Goal: Task Accomplishment & Management: Use online tool/utility

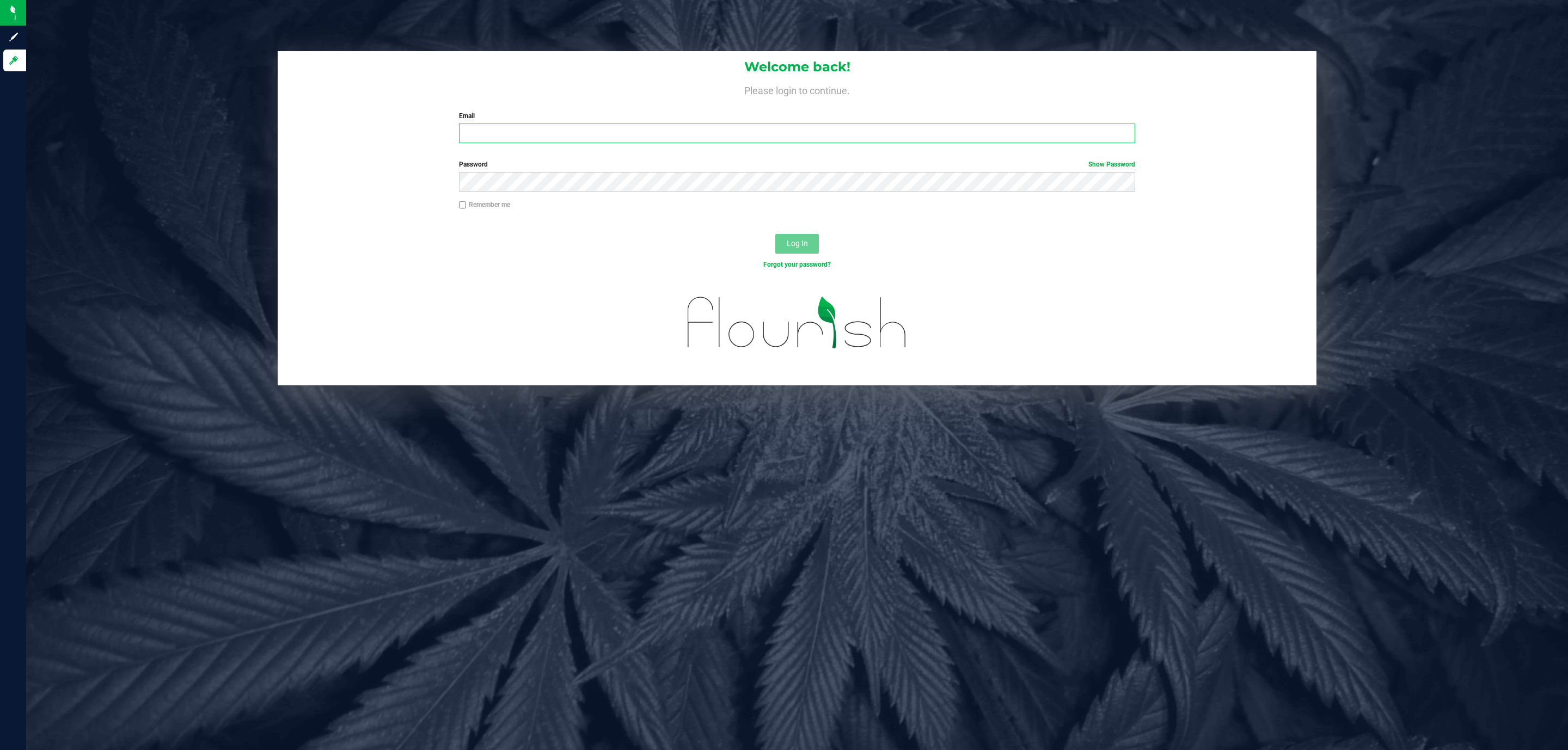
click at [562, 134] on input "Email" at bounding box center [797, 133] width 677 height 20
type input "[EMAIL_ADDRESS][DOMAIN_NAME]"
click at [775, 234] on button "Log In" at bounding box center [797, 244] width 43 height 20
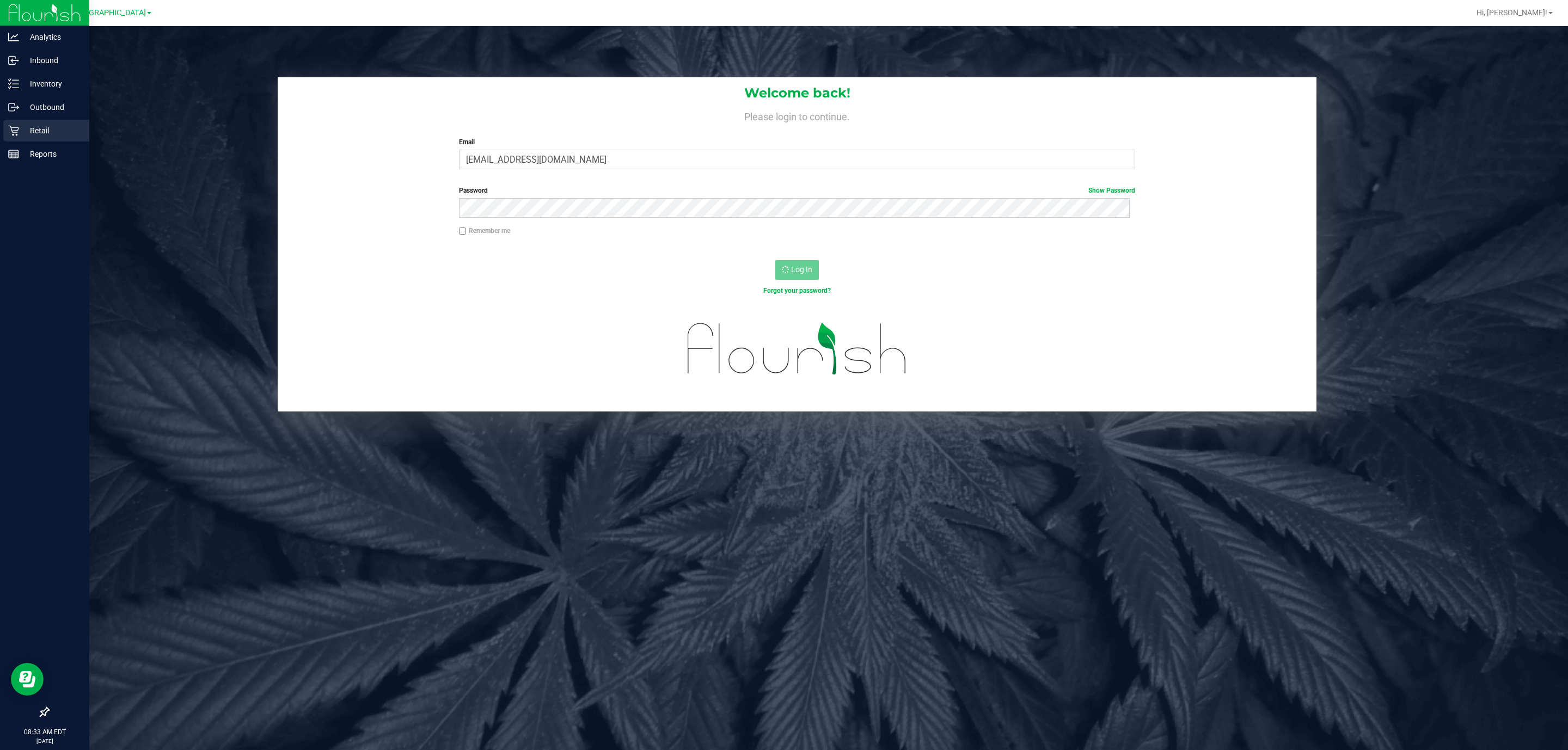
click at [41, 124] on p "Retail" at bounding box center [51, 130] width 65 height 13
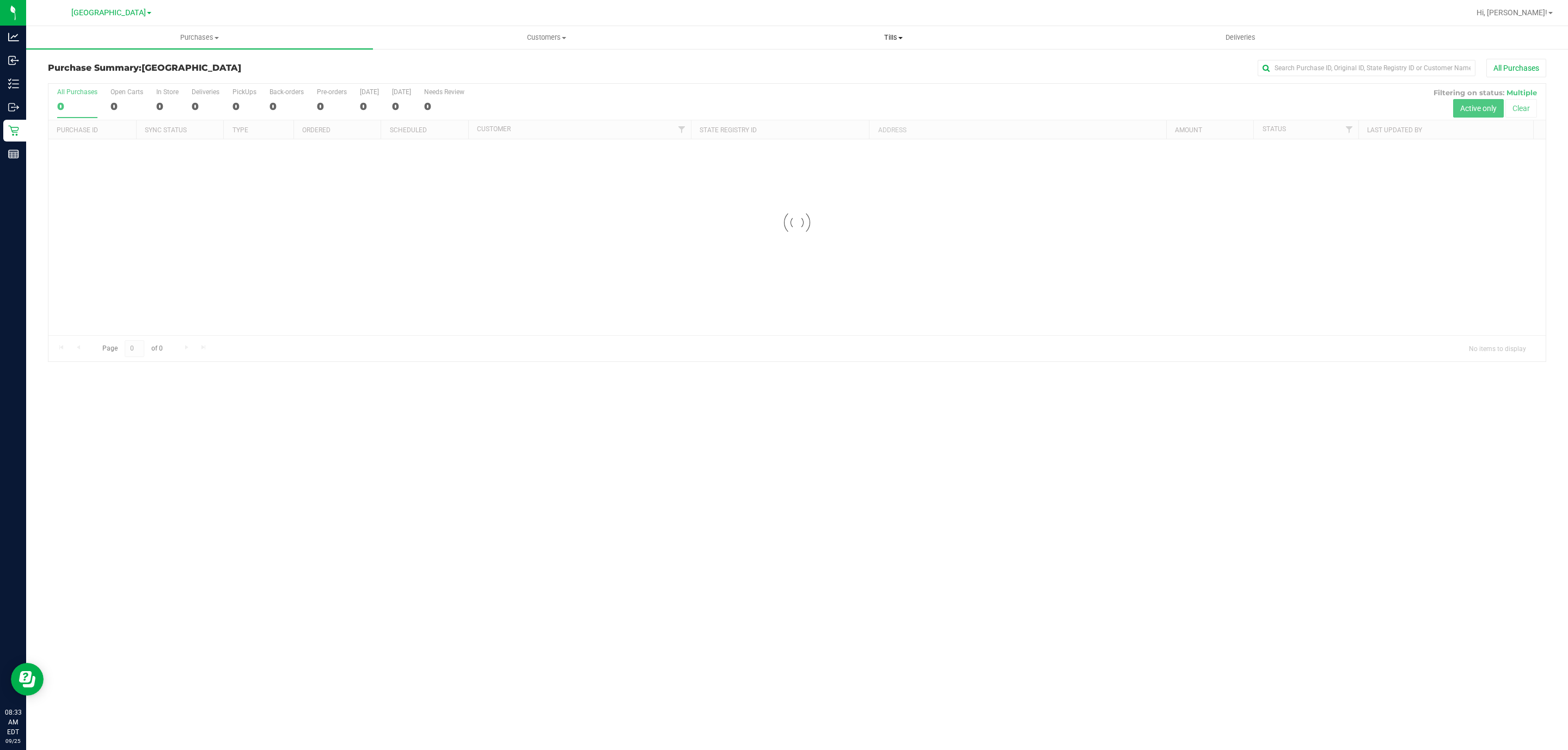
click at [892, 36] on span "Tills" at bounding box center [894, 38] width 346 height 10
click at [778, 61] on span "Manage tills" at bounding box center [756, 65] width 74 height 9
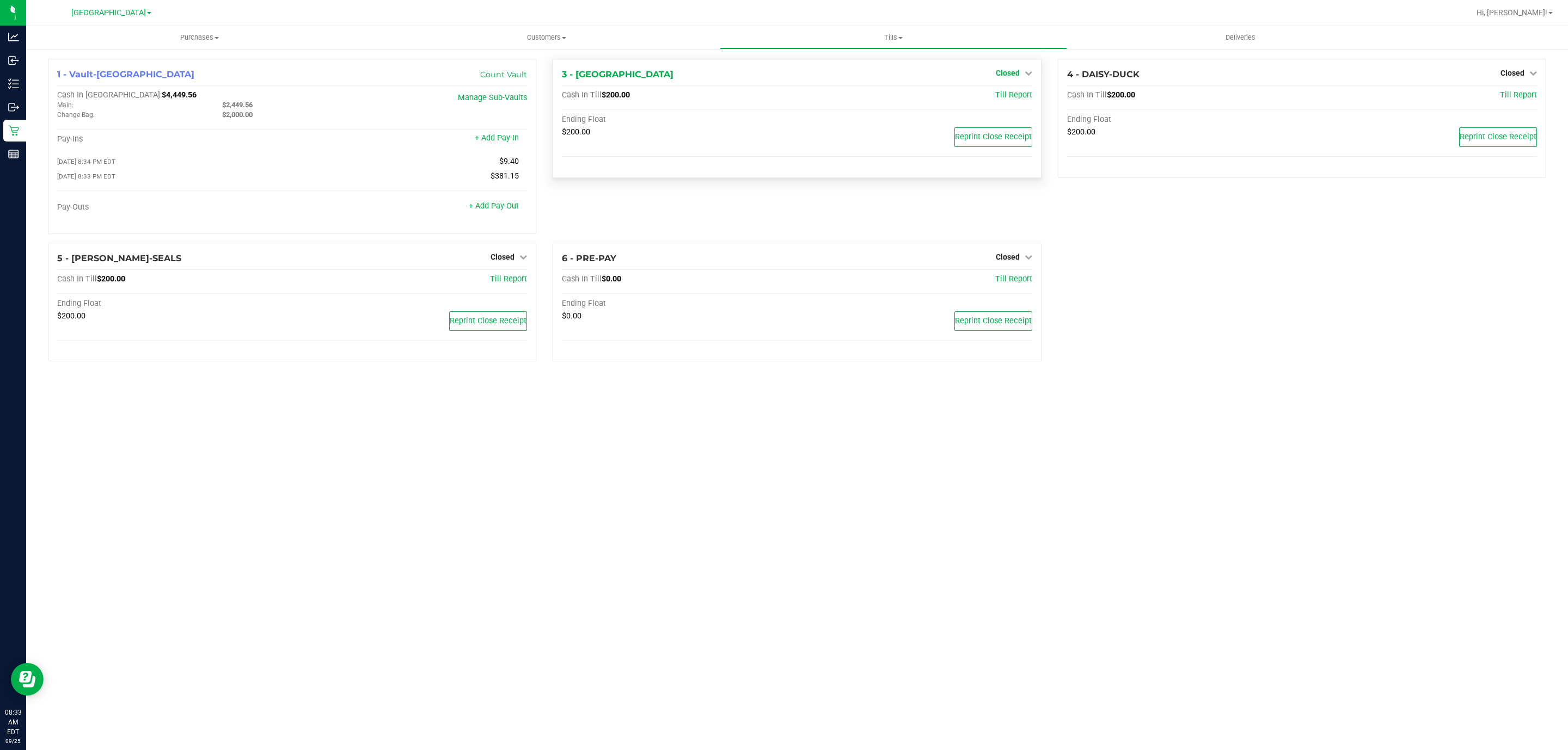
click at [1026, 75] on icon at bounding box center [1028, 73] width 8 height 8
click at [1001, 97] on link "Open Till" at bounding box center [1007, 96] width 29 height 8
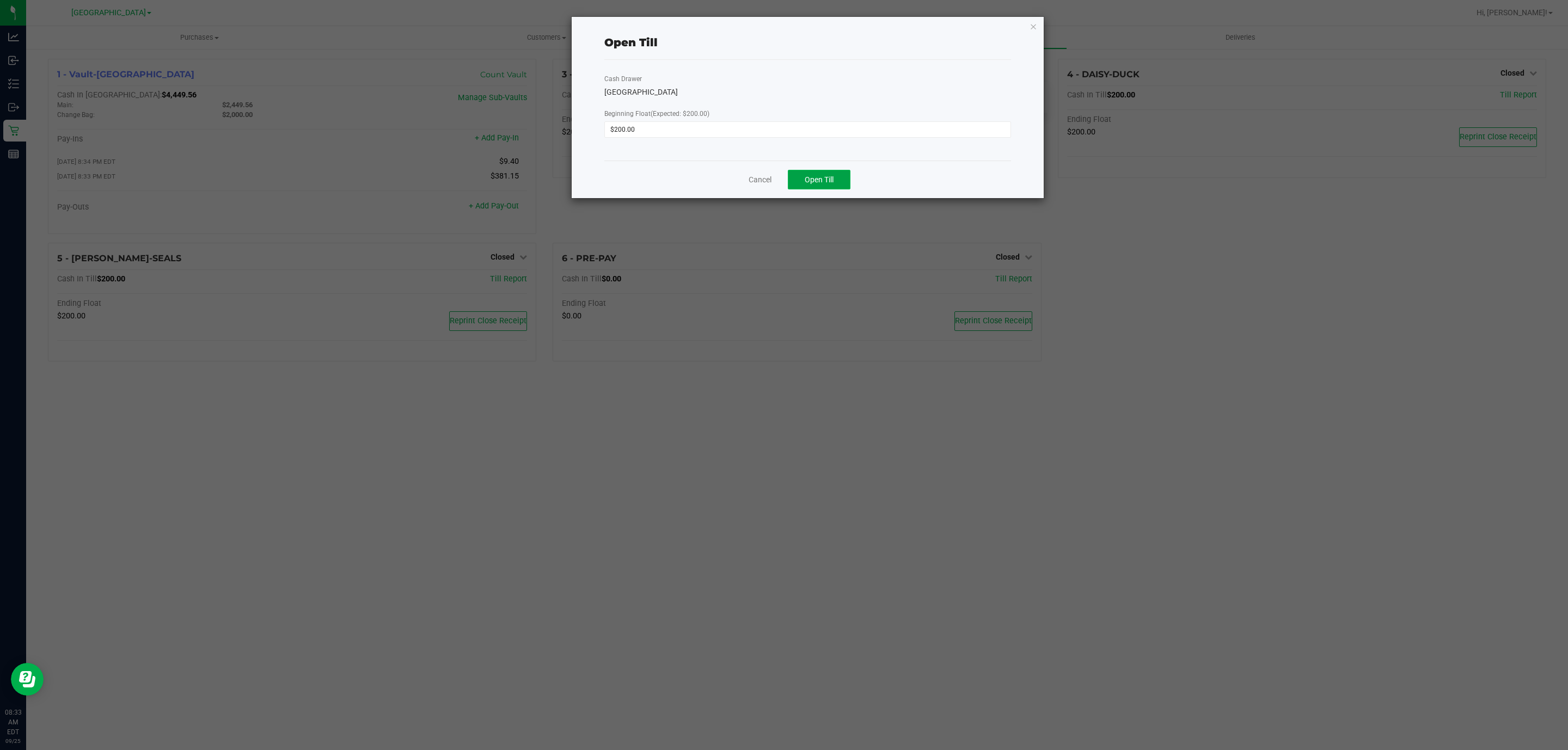
click at [807, 183] on span "Open Till" at bounding box center [819, 179] width 29 height 8
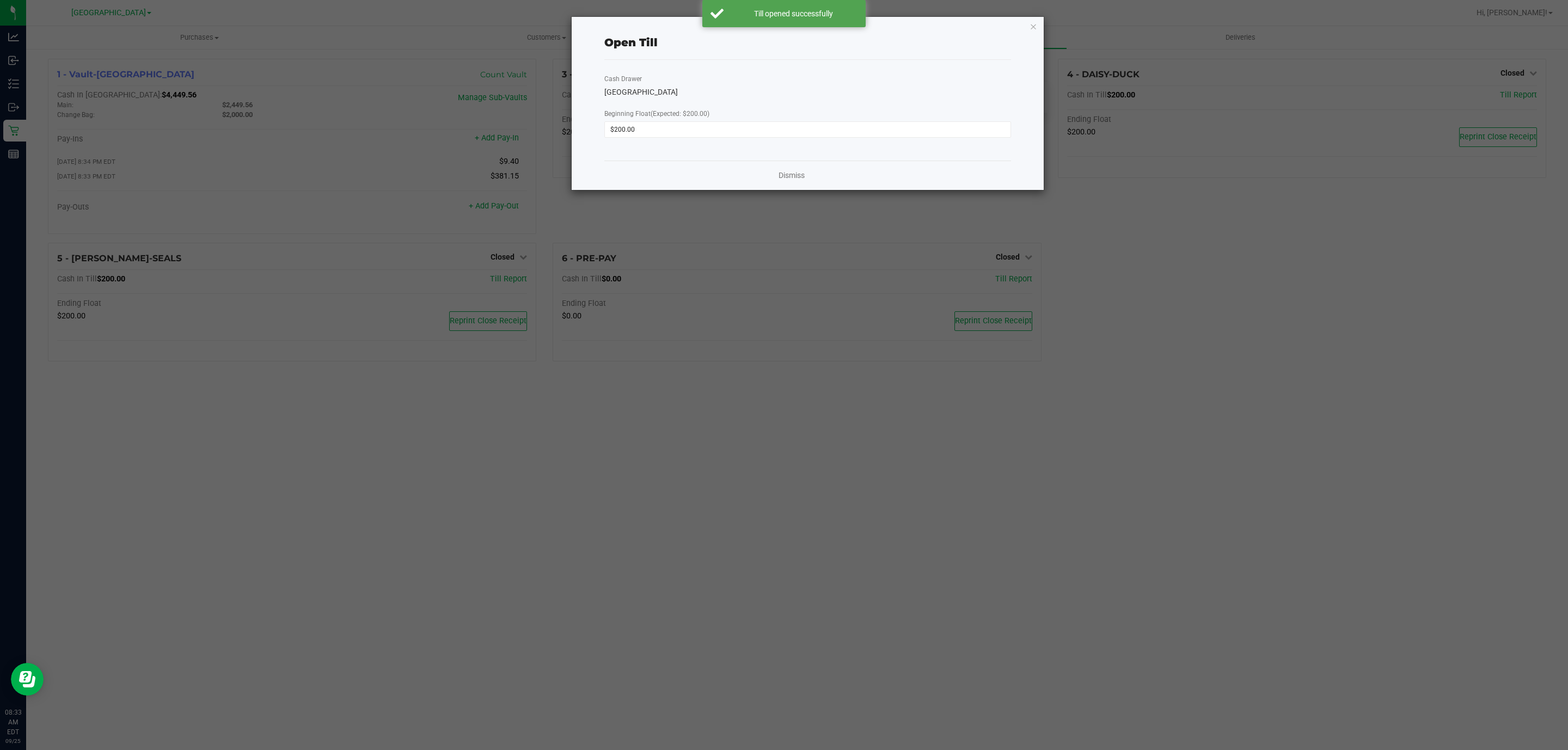
click at [777, 174] on div "Dismiss" at bounding box center [807, 175] width 407 height 29
click at [791, 175] on link "Dismiss" at bounding box center [791, 176] width 26 height 11
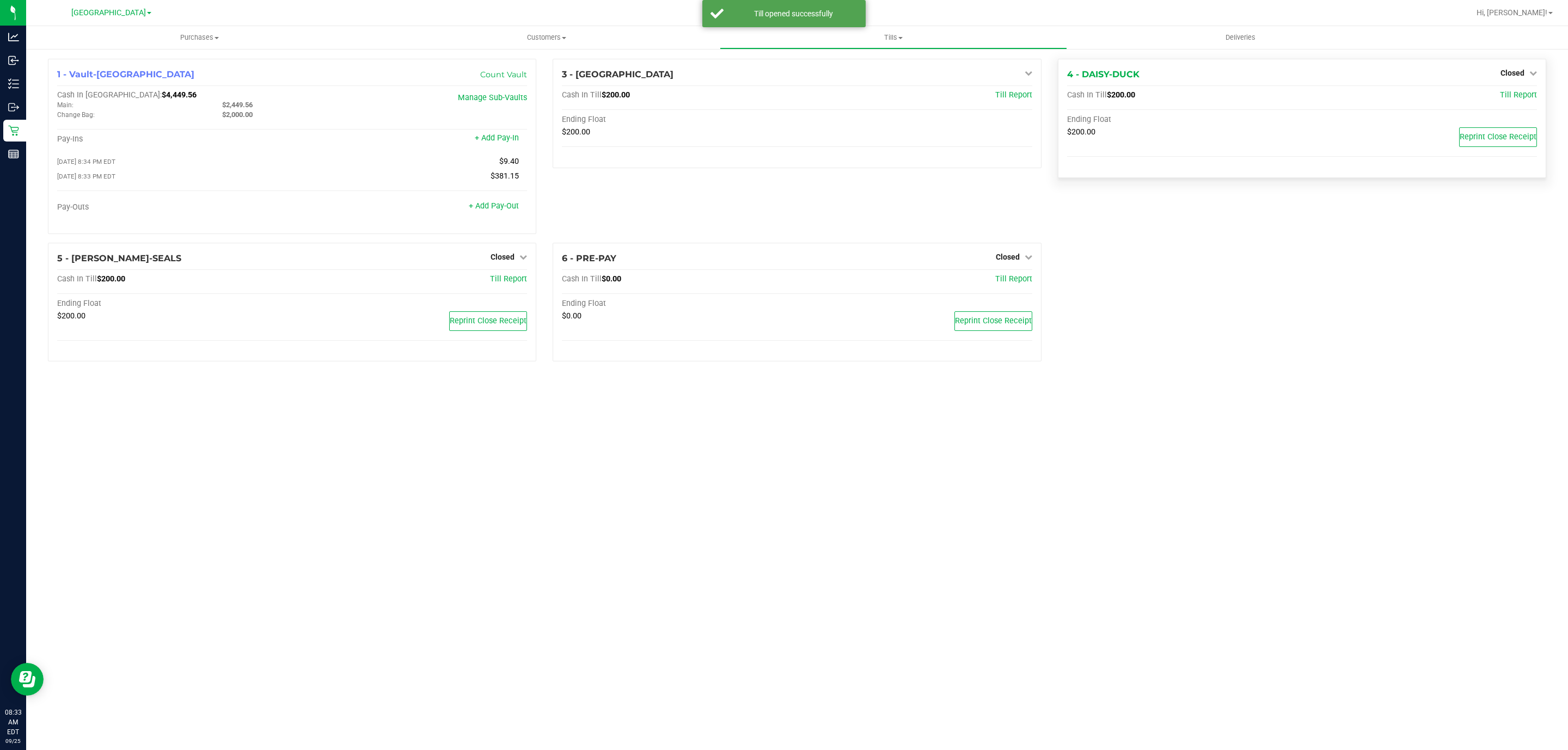
click at [1498, 71] on div "4 - DAISY-DUCK Closed Open Till" at bounding box center [1302, 74] width 470 height 13
click at [1501, 72] on span "Closed" at bounding box center [1513, 73] width 24 height 8
click at [1499, 92] on link "Open Till" at bounding box center [1512, 96] width 29 height 8
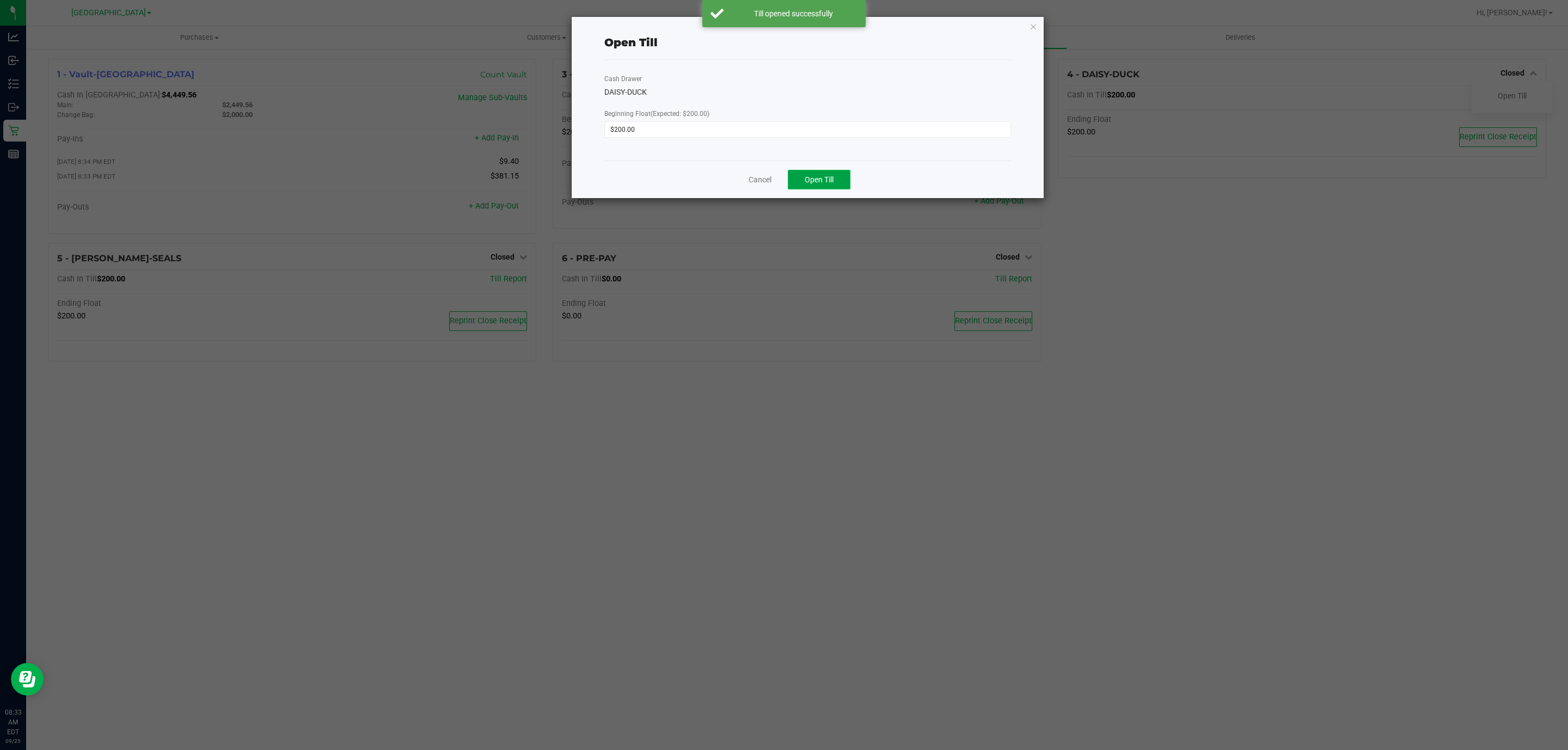
click at [796, 173] on button "Open Till" at bounding box center [819, 180] width 62 height 20
click at [794, 181] on link "Dismiss" at bounding box center [791, 176] width 26 height 11
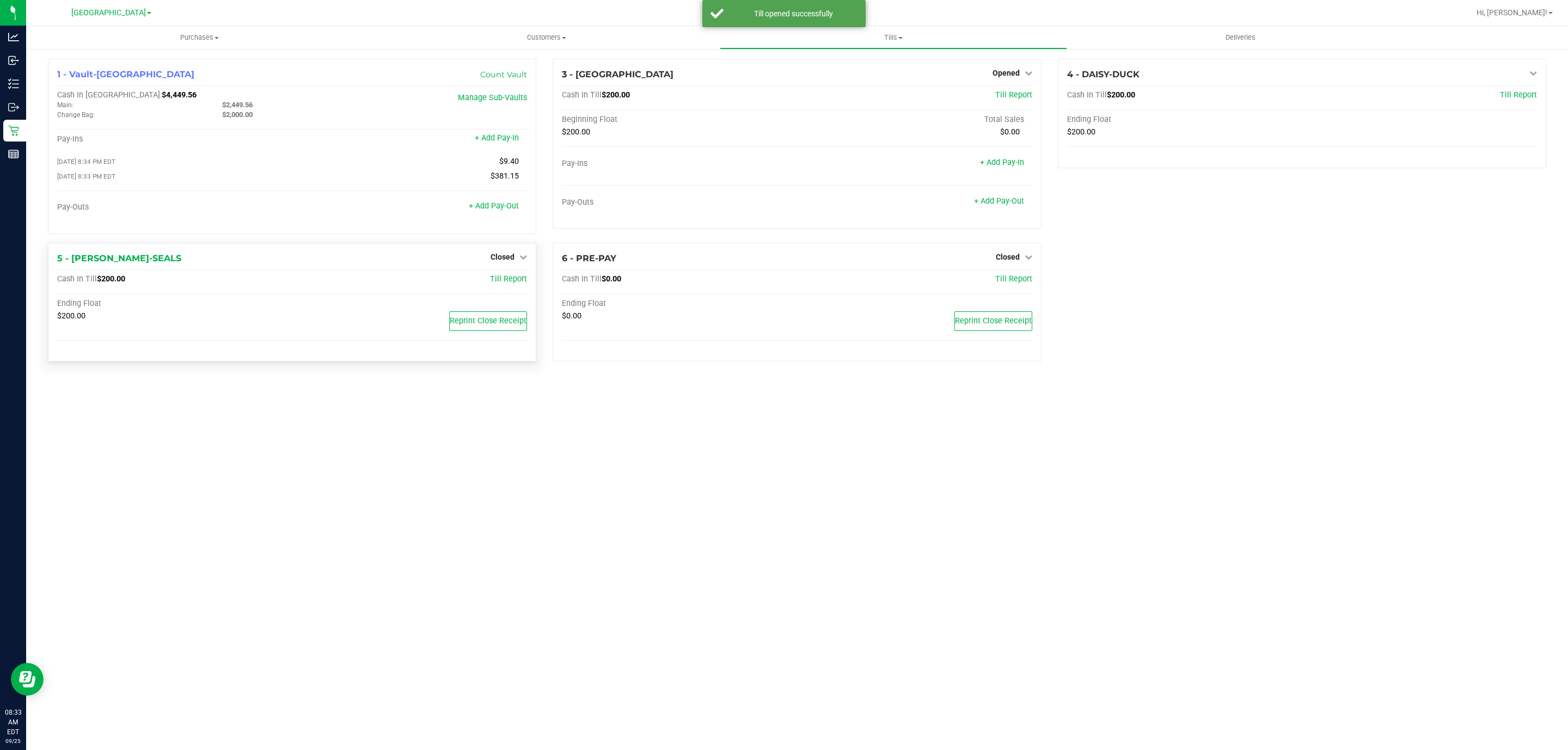
click at [518, 263] on div "Closed" at bounding box center [508, 257] width 36 height 13
click at [505, 258] on span "Closed" at bounding box center [502, 257] width 24 height 8
click at [494, 282] on link "Open Till" at bounding box center [502, 279] width 29 height 8
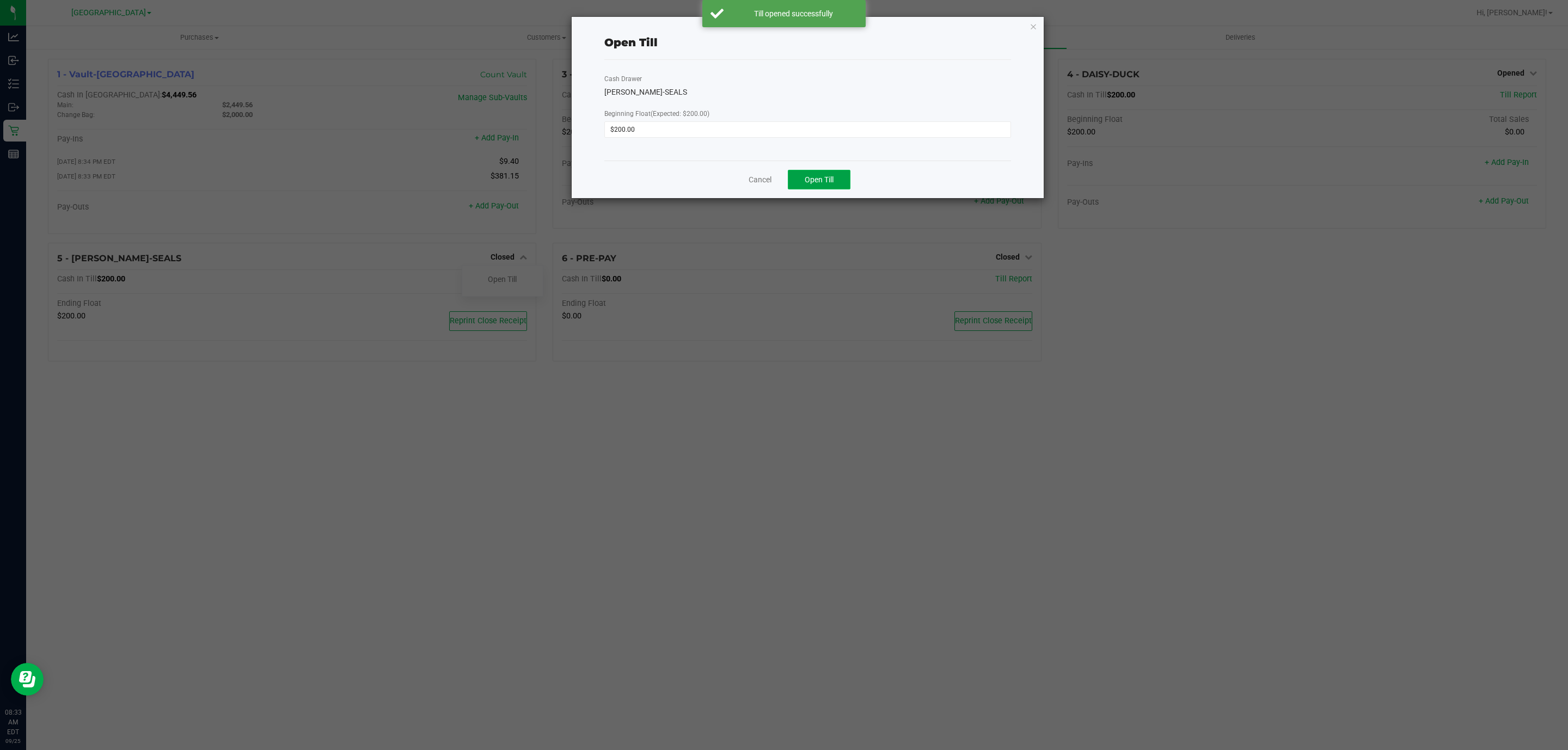
click at [840, 187] on button "Open Till" at bounding box center [819, 180] width 62 height 20
click at [786, 175] on link "Dismiss" at bounding box center [791, 176] width 26 height 11
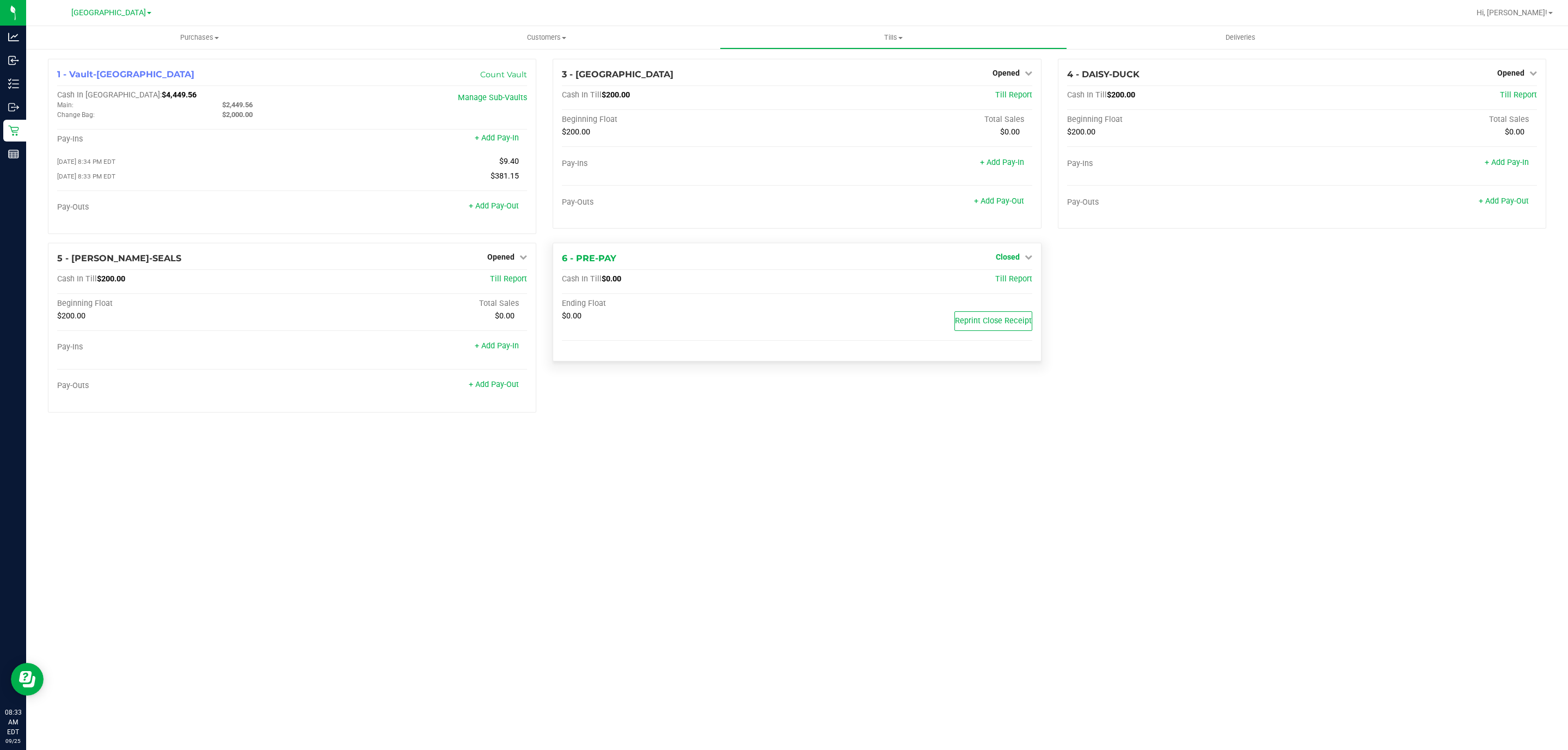
click at [1010, 261] on span "Closed" at bounding box center [1008, 257] width 24 height 8
click at [997, 281] on link "Open Till" at bounding box center [1007, 279] width 29 height 8
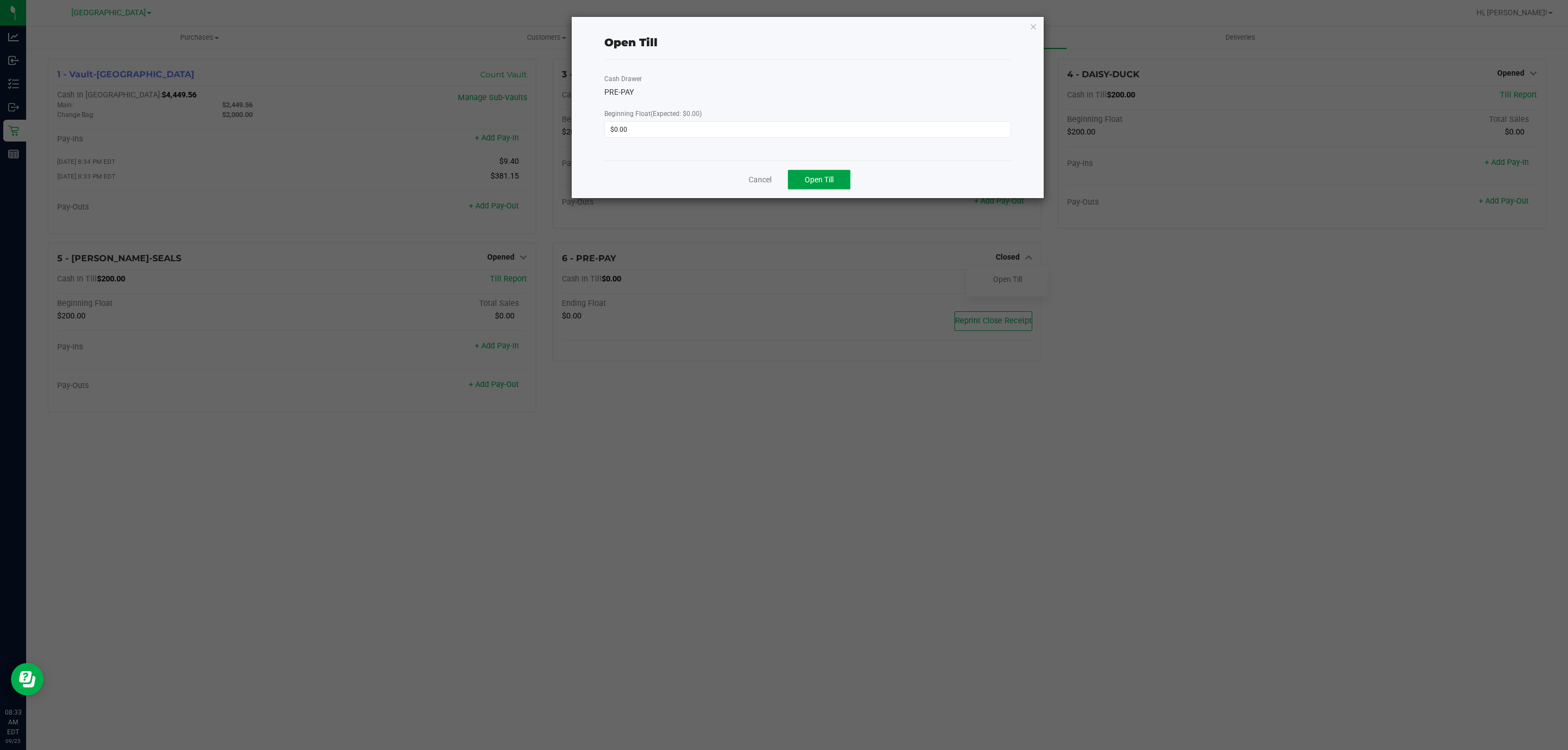
click at [809, 180] on span "Open Till" at bounding box center [819, 179] width 29 height 8
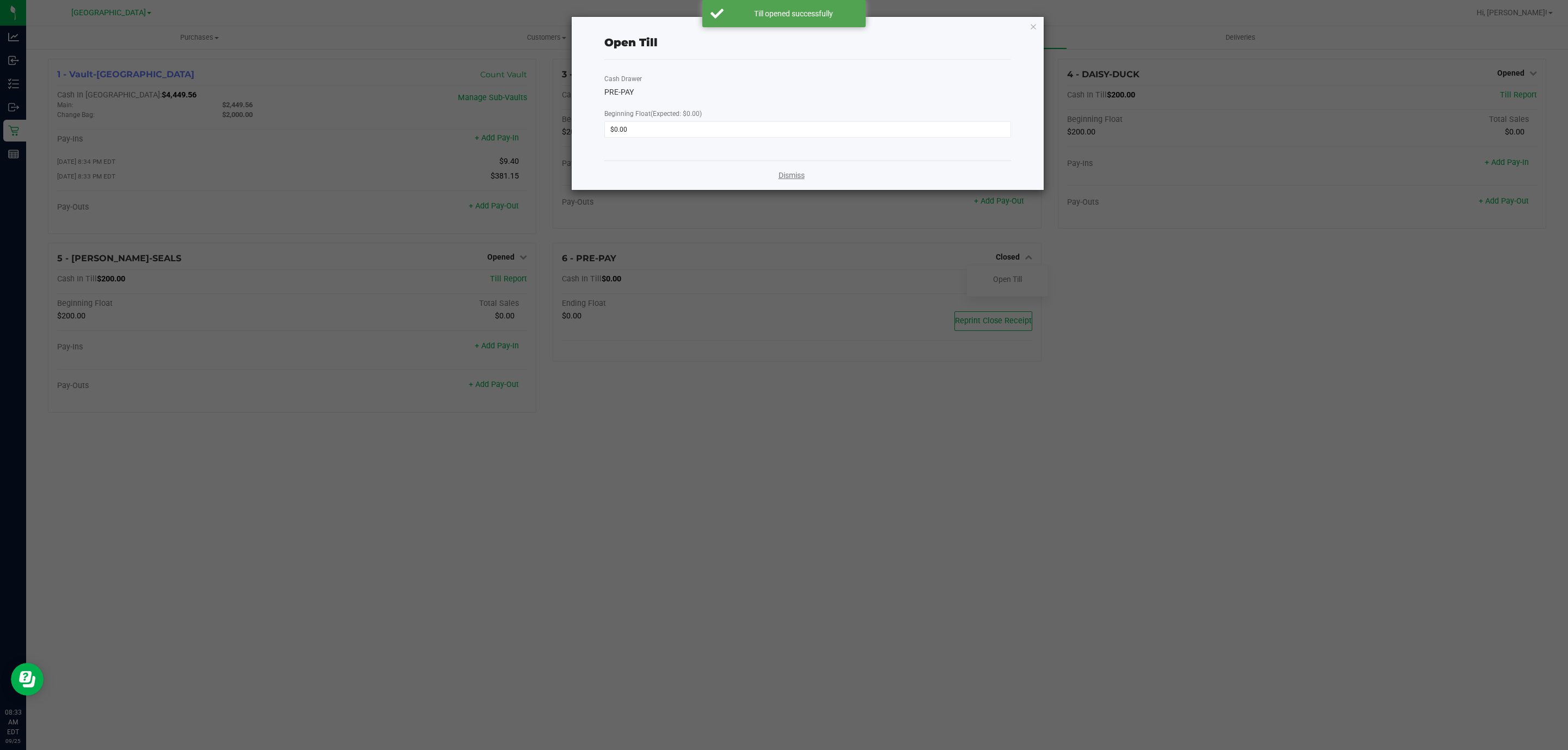
click at [789, 176] on link "Dismiss" at bounding box center [791, 176] width 26 height 11
